Goal: Task Accomplishment & Management: Manage account settings

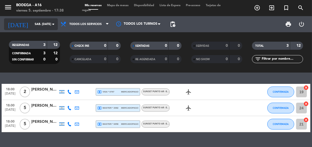
click at [52, 23] on icon "arrow_drop_down" at bounding box center [53, 24] width 6 height 6
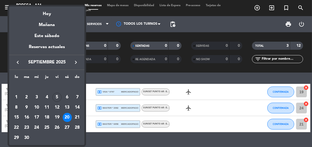
click at [102, 72] on div at bounding box center [156, 73] width 312 height 147
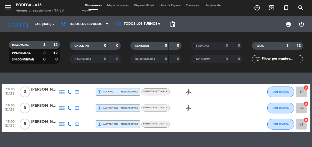
click at [17, 7] on div "Bodega - A16" at bounding box center [40, 5] width 48 height 5
click at [10, 7] on icon "menu" at bounding box center [8, 7] width 8 height 8
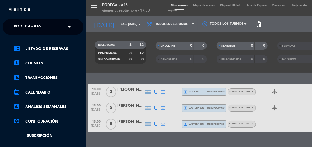
click at [40, 30] on span "Bodega - A16" at bounding box center [27, 26] width 27 height 11
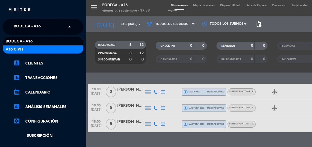
click at [38, 49] on div "A16 Civit" at bounding box center [43, 49] width 80 height 8
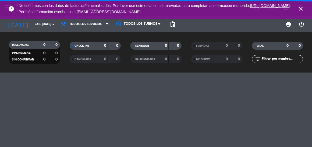
drag, startPoint x: 300, startPoint y: 8, endPoint x: 293, endPoint y: 10, distance: 7.4
click at [300, 8] on icon "close" at bounding box center [300, 9] width 6 height 6
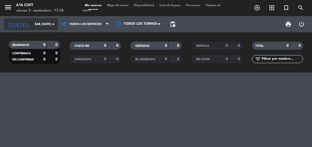
click at [50, 20] on input "sáb. [DATE]" at bounding box center [52, 24] width 40 height 9
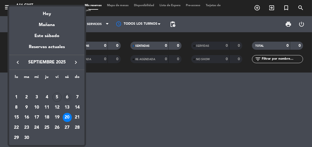
click at [68, 99] on div "6" at bounding box center [67, 97] width 9 height 9
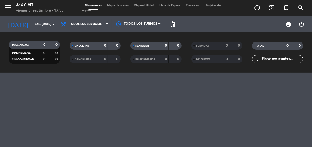
type input "sáb. [DATE]"
